Goal: Navigation & Orientation: Find specific page/section

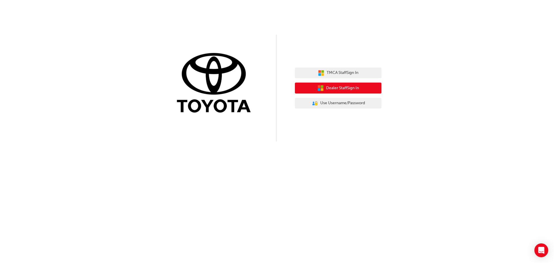
click at [352, 88] on span "Dealer Staff Sign In" at bounding box center [342, 88] width 33 height 7
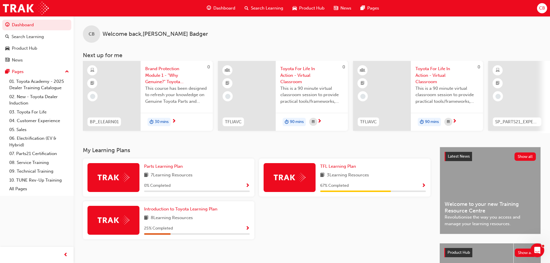
click at [234, 7] on span "Dashboard" at bounding box center [224, 8] width 22 height 7
